Goal: Task Accomplishment & Management: Complete application form

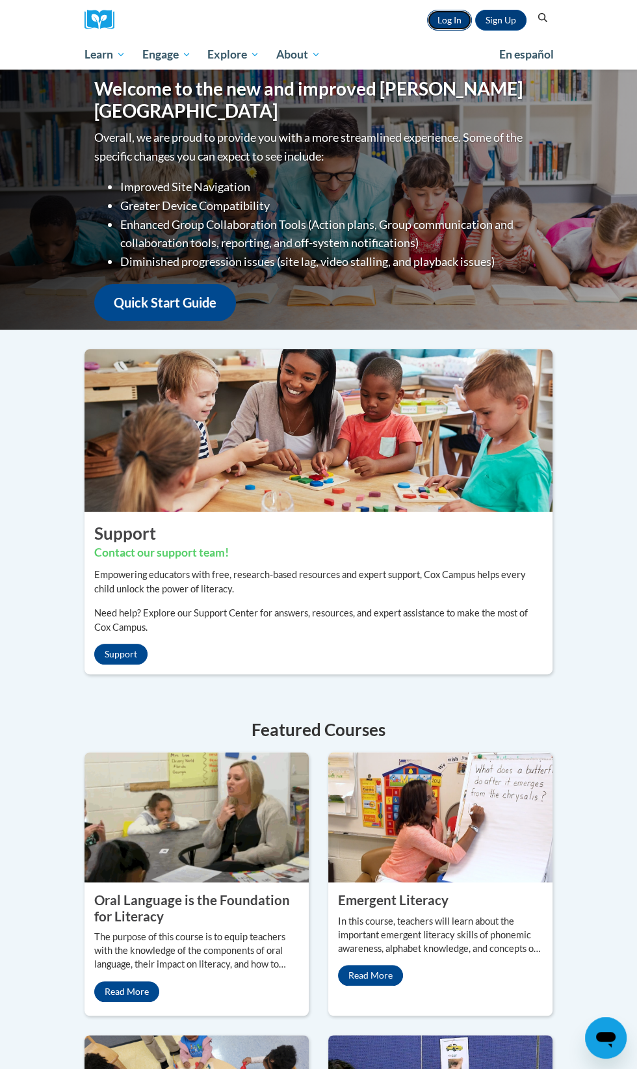
click at [447, 20] on link "Log In" at bounding box center [449, 20] width 45 height 21
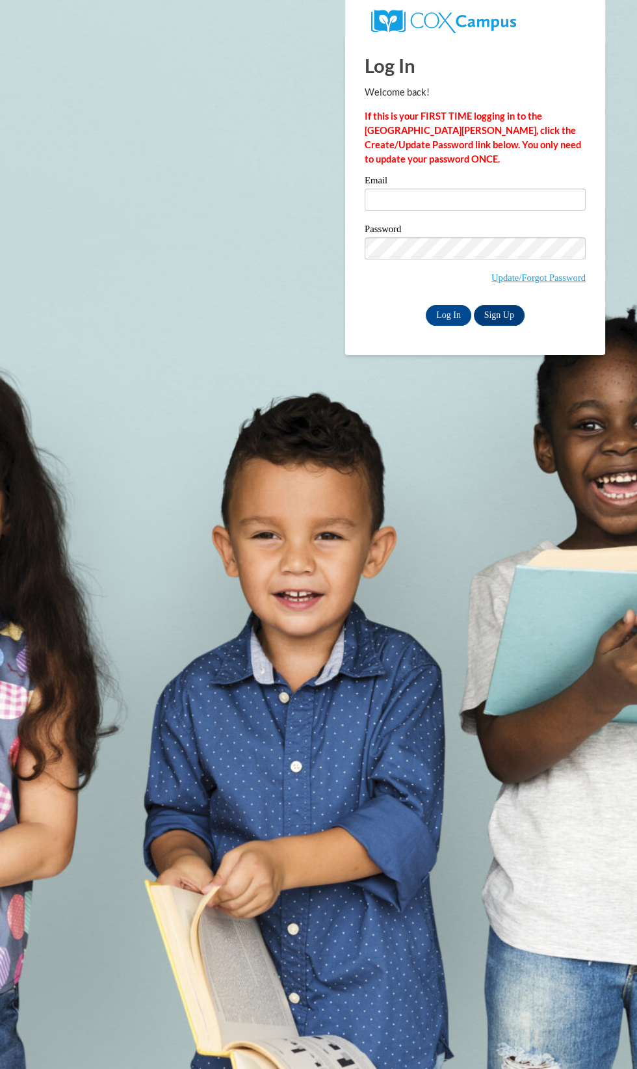
click at [444, 186] on label "Email" at bounding box center [475, 182] width 221 height 13
click at [444, 189] on input "Email" at bounding box center [475, 200] width 221 height 22
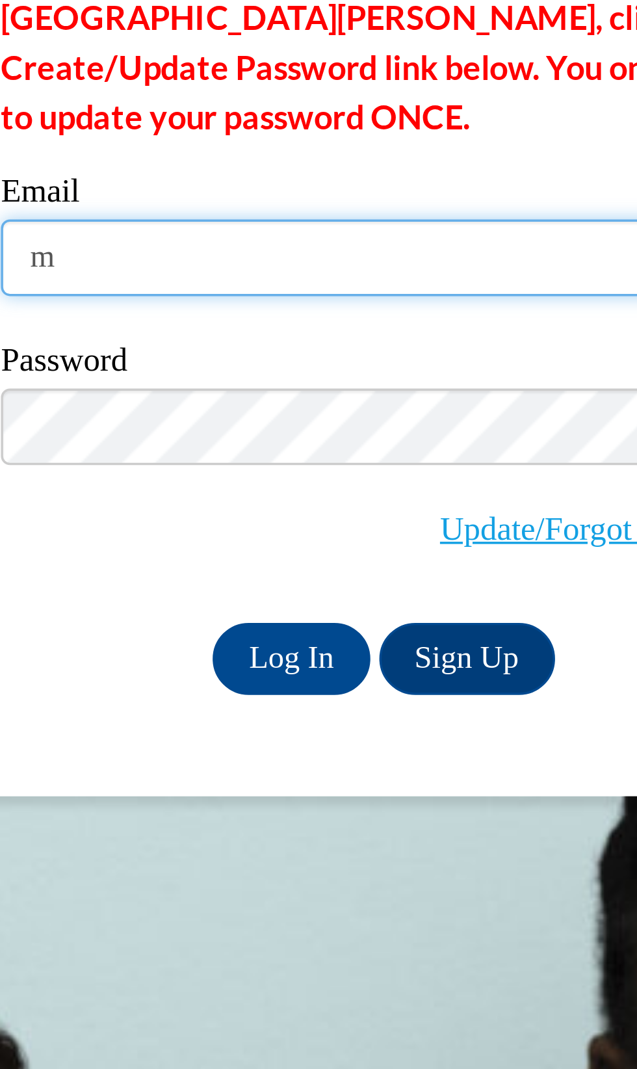
type input "mcgregerjennifer@gmail.com"
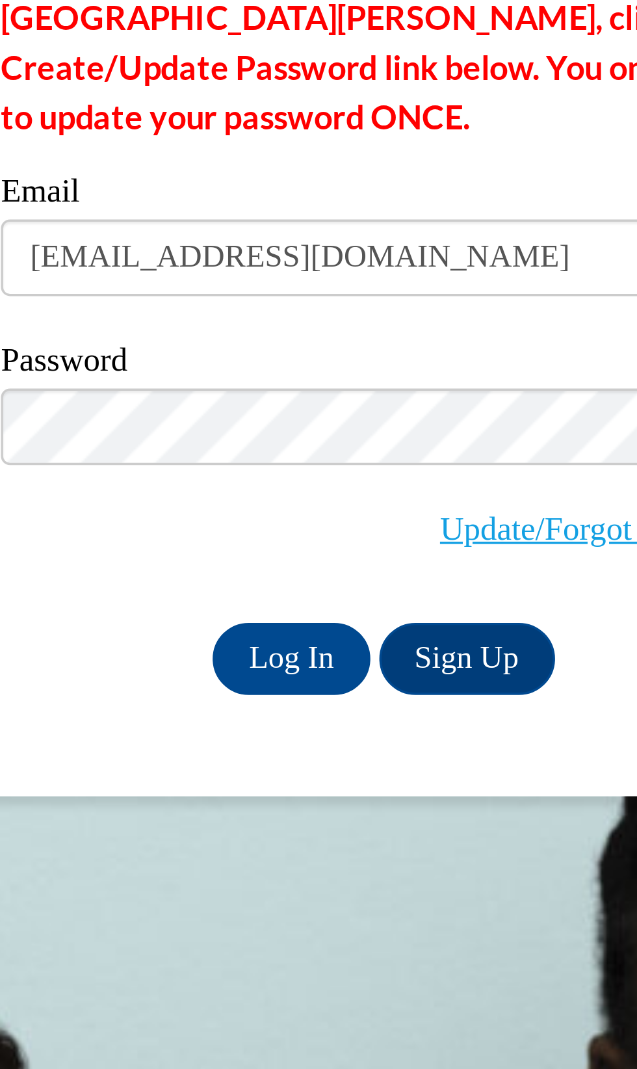
click at [426, 305] on input "Log In" at bounding box center [449, 315] width 46 height 21
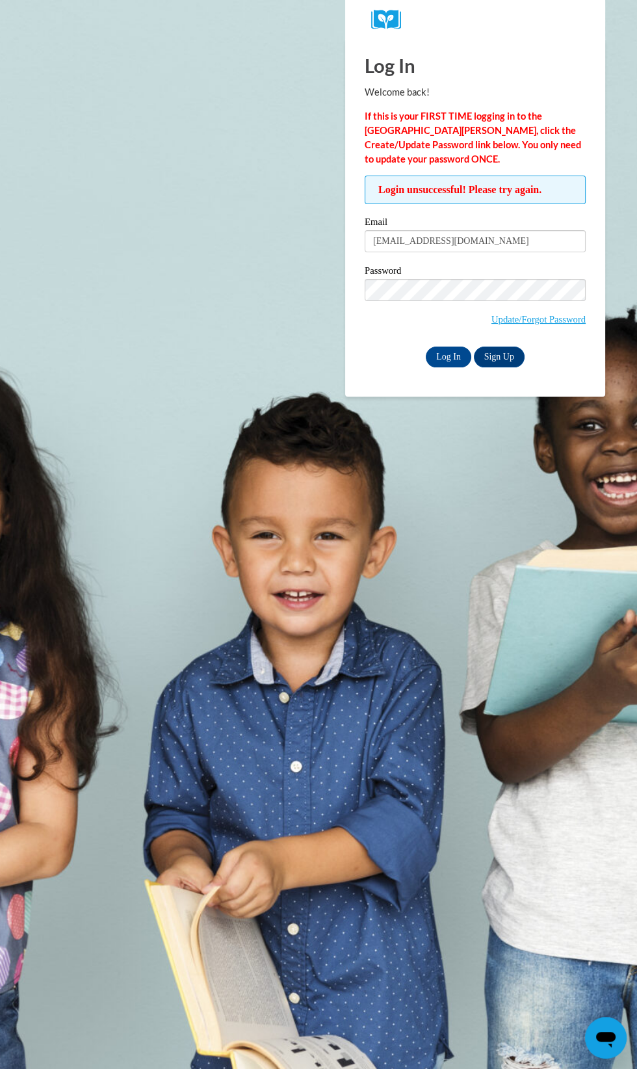
click at [426, 347] on input "Log In" at bounding box center [449, 357] width 46 height 21
click at [512, 360] on link "Sign Up" at bounding box center [499, 357] width 51 height 21
